Goal: Task Accomplishment & Management: Manage account settings

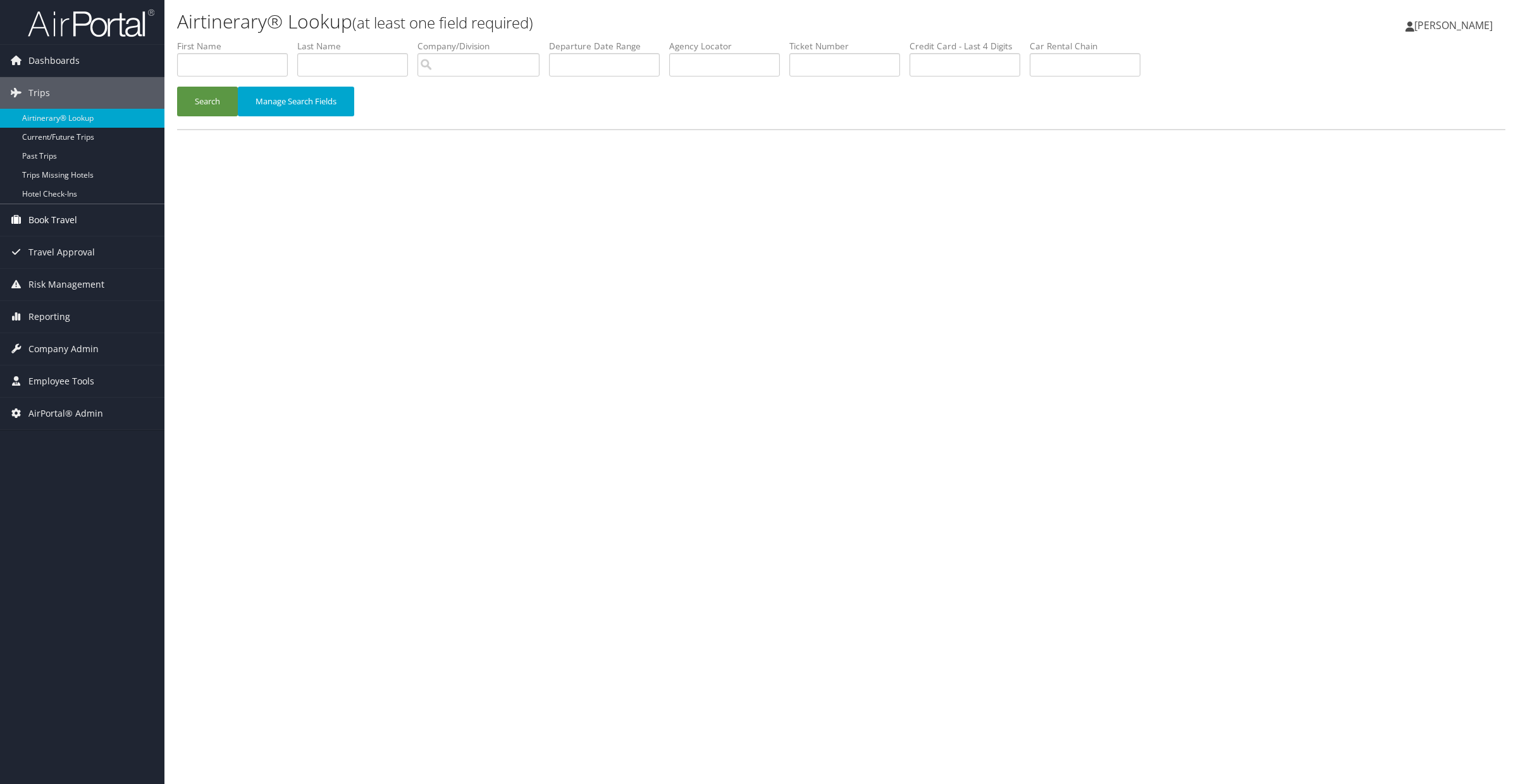
click at [37, 215] on span "Book Travel" at bounding box center [53, 220] width 49 height 32
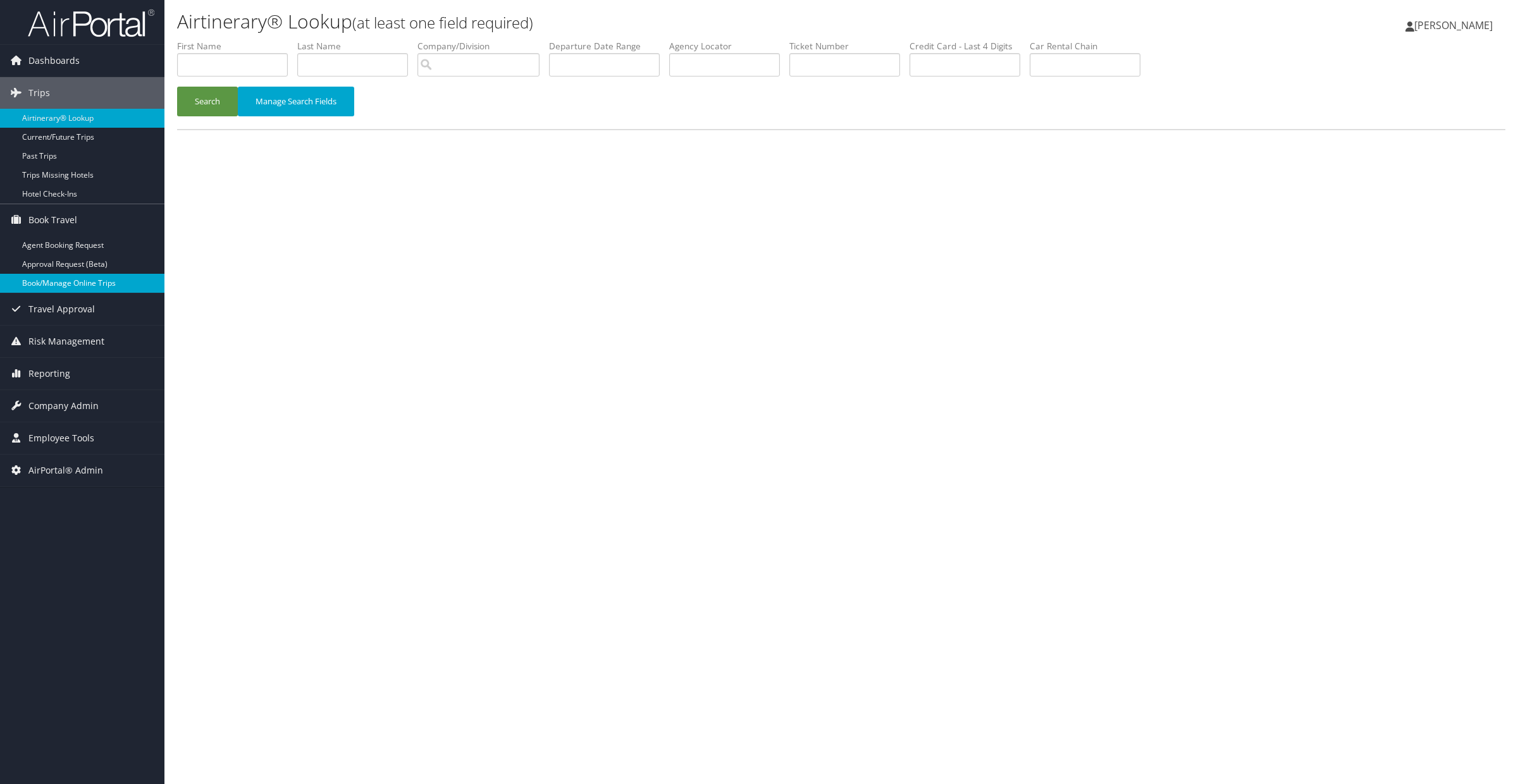
click at [45, 279] on link "Book/Manage Online Trips" at bounding box center [82, 283] width 164 height 19
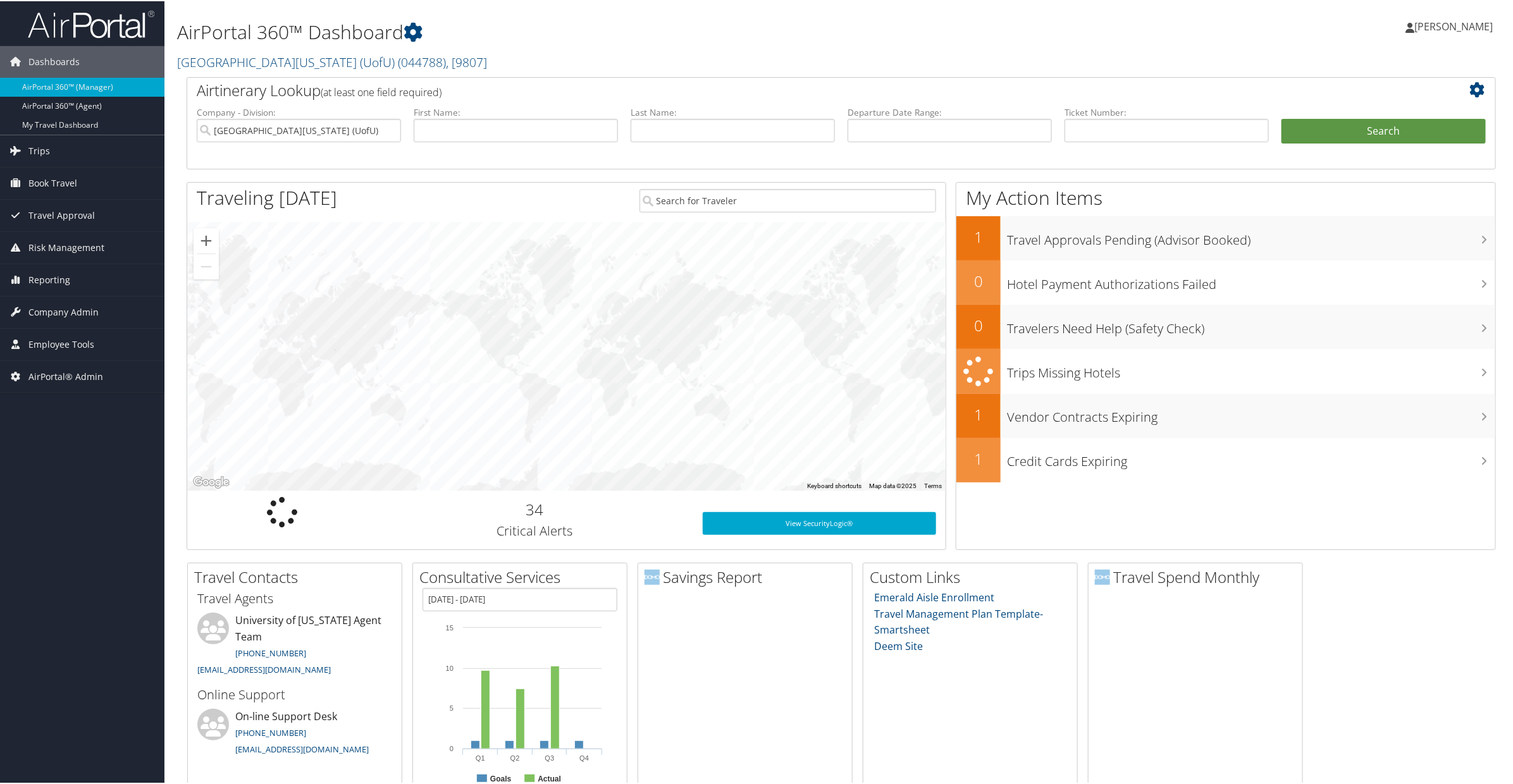
click at [1434, 26] on span "[PERSON_NAME]" at bounding box center [1453, 25] width 78 height 14
click at [1368, 228] on link "Sign Out" at bounding box center [1420, 228] width 141 height 22
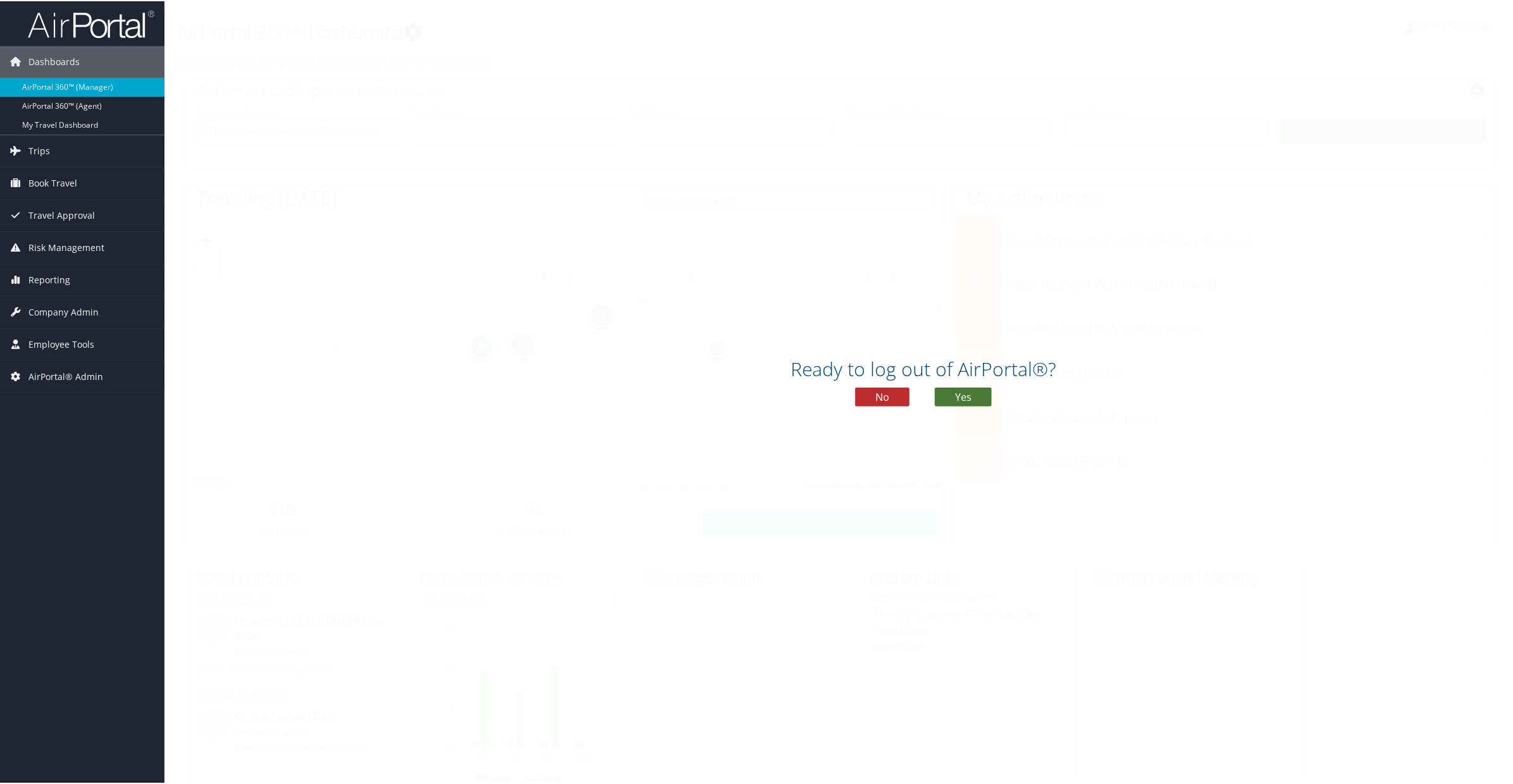
click at [963, 399] on button "Yes" at bounding box center [964, 395] width 57 height 19
